Goal: Navigation & Orientation: Find specific page/section

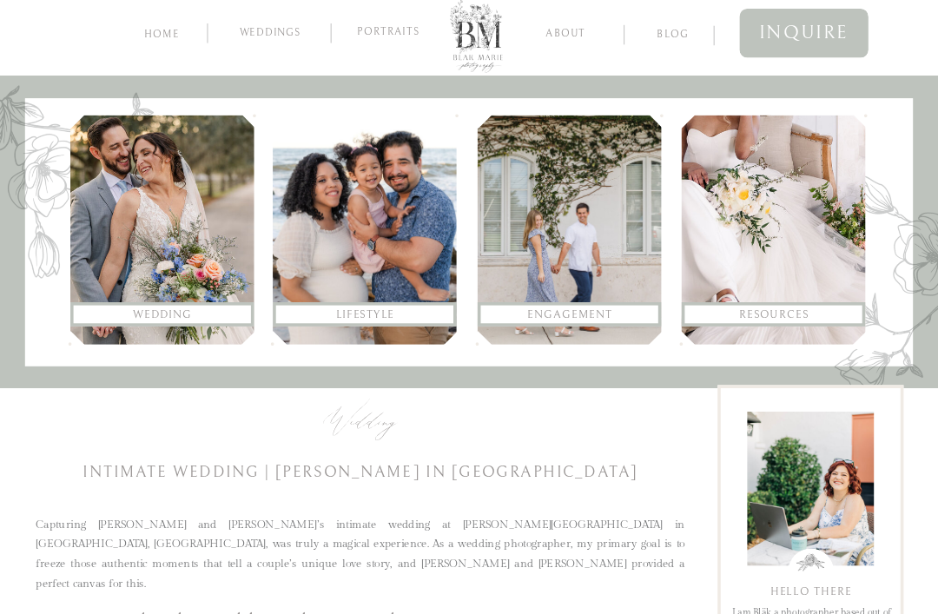
click at [121, 261] on div at bounding box center [162, 229] width 184 height 229
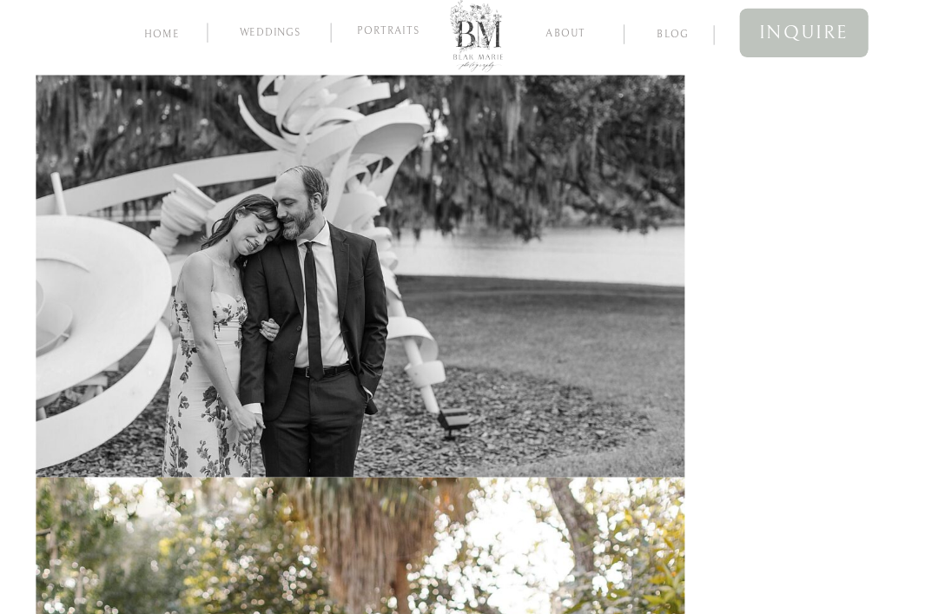
scroll to position [11359, 0]
click at [561, 41] on img at bounding box center [360, 18] width 649 height 919
click at [576, 20] on img at bounding box center [360, 18] width 649 height 919
click at [589, 35] on nav "about" at bounding box center [565, 32] width 75 height 15
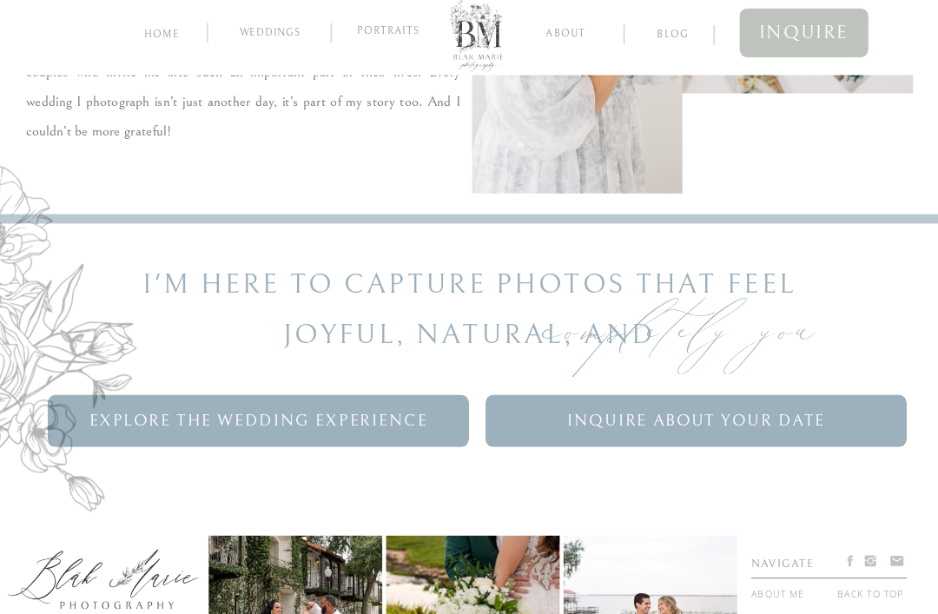
scroll to position [3277, 0]
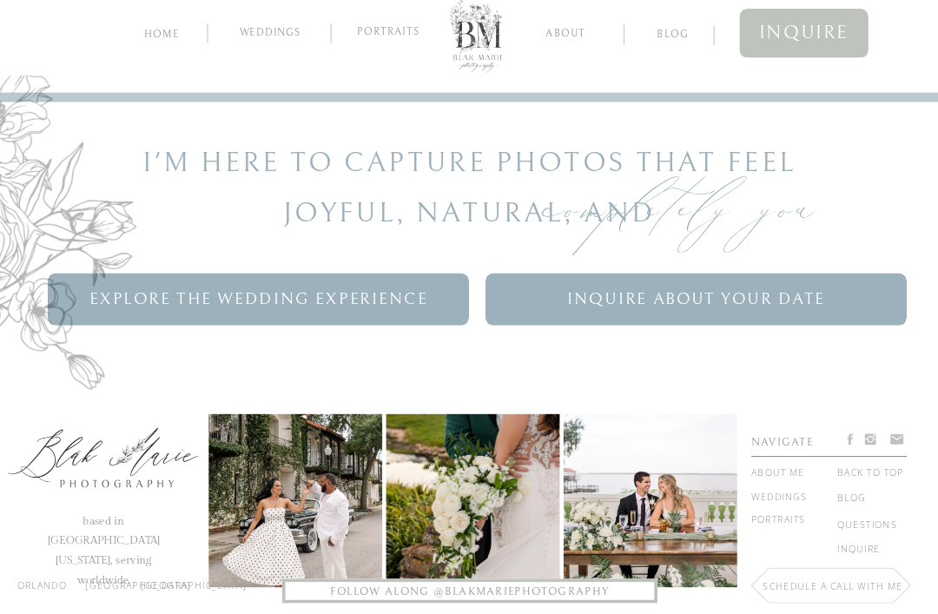
click at [870, 443] on icon at bounding box center [870, 438] width 11 height 11
